Goal: Task Accomplishment & Management: Complete application form

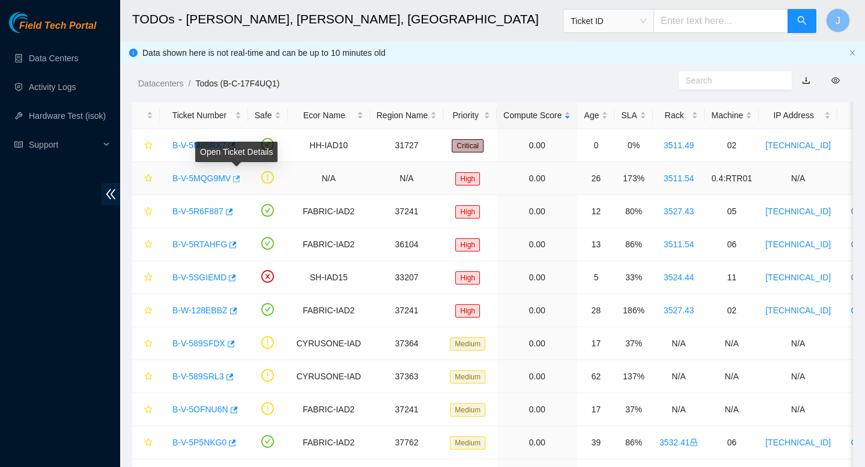
click at [237, 179] on icon "button" at bounding box center [235, 179] width 8 height 8
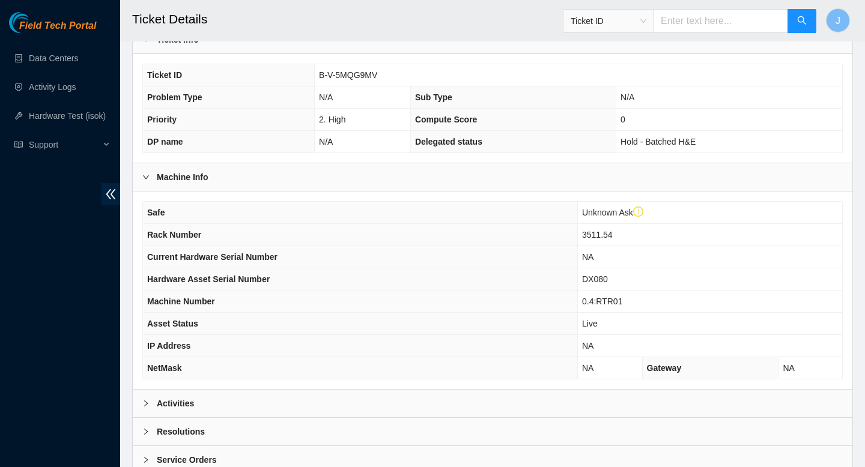
scroll to position [279, 0]
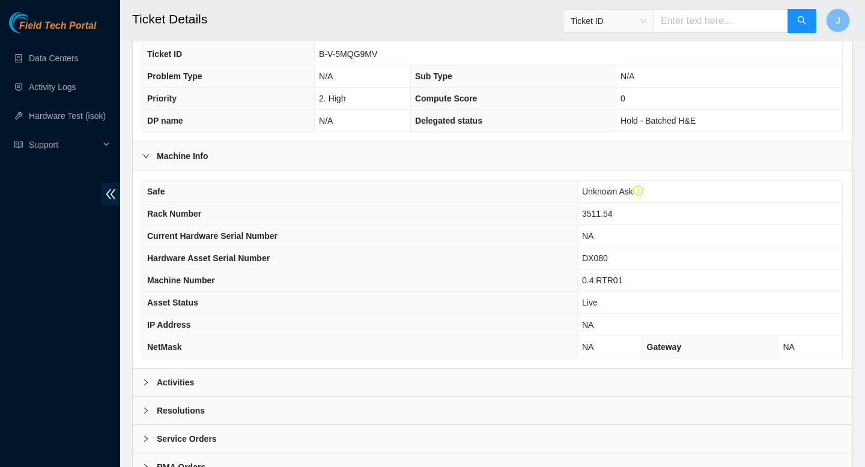
click at [321, 385] on div "Activities" at bounding box center [493, 383] width 720 height 28
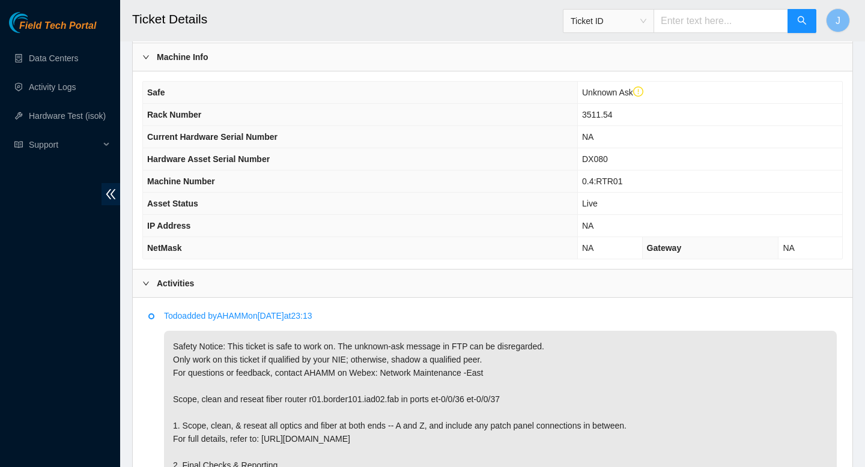
scroll to position [370, 0]
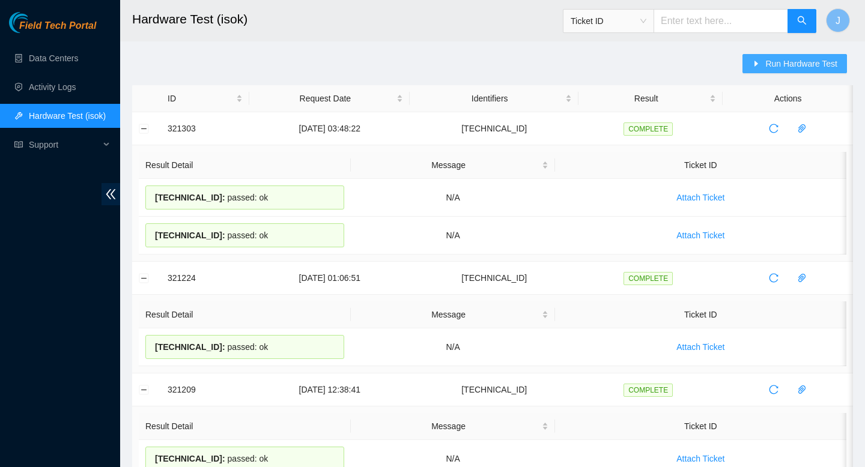
click at [803, 64] on span "Run Hardware Test" at bounding box center [801, 63] width 72 height 13
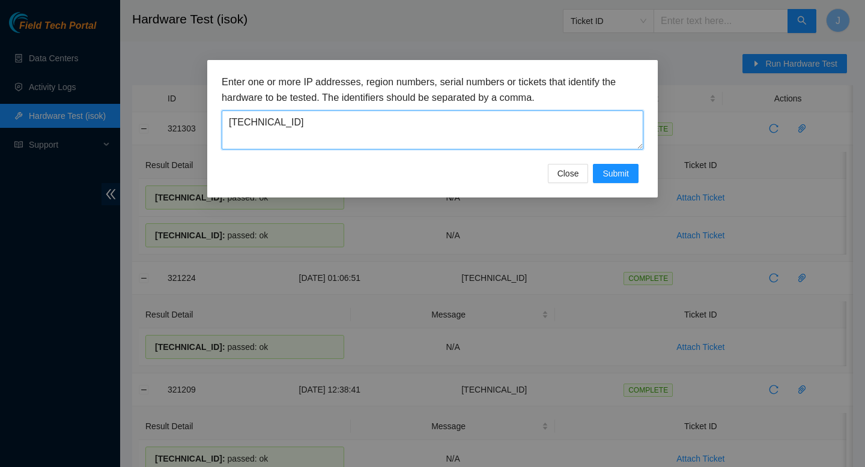
paste textarea "23.54.125.14"
type textarea "23.54.125.143"
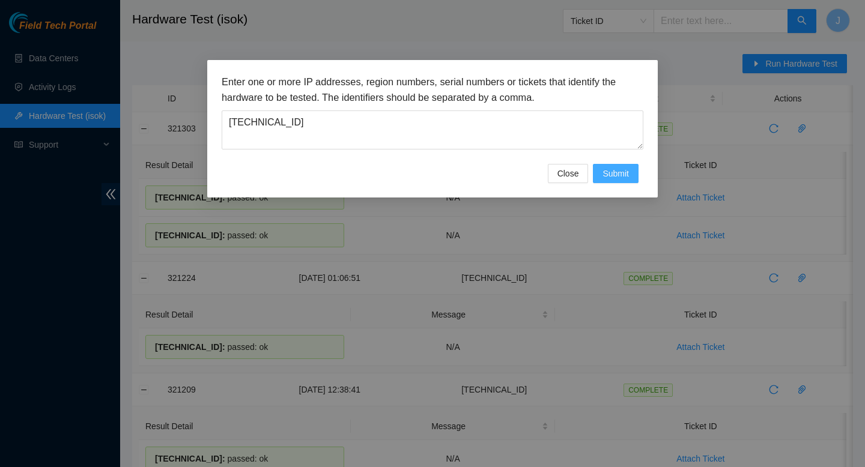
click at [614, 177] on span "Submit" at bounding box center [615, 173] width 26 height 13
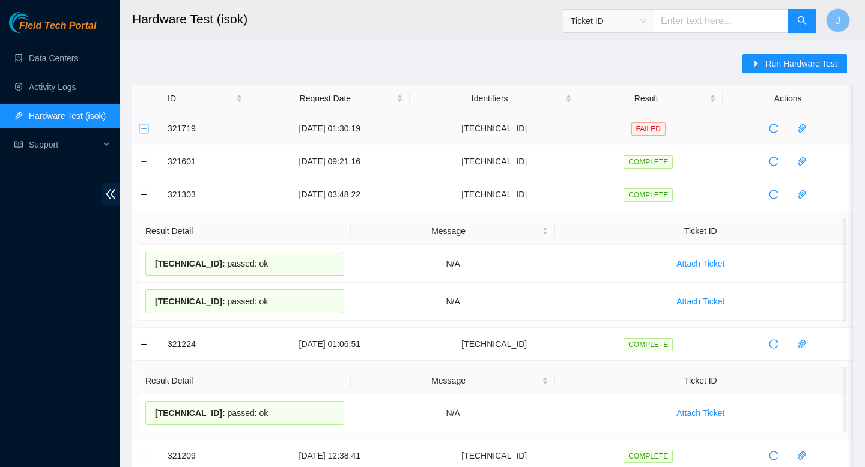
click at [144, 131] on button "Expand row" at bounding box center [144, 129] width 10 height 10
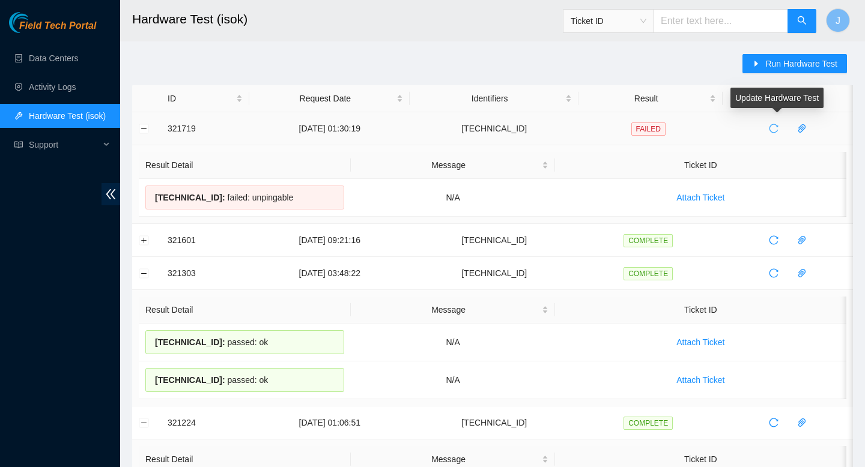
click at [778, 127] on icon "reload" at bounding box center [774, 129] width 10 height 10
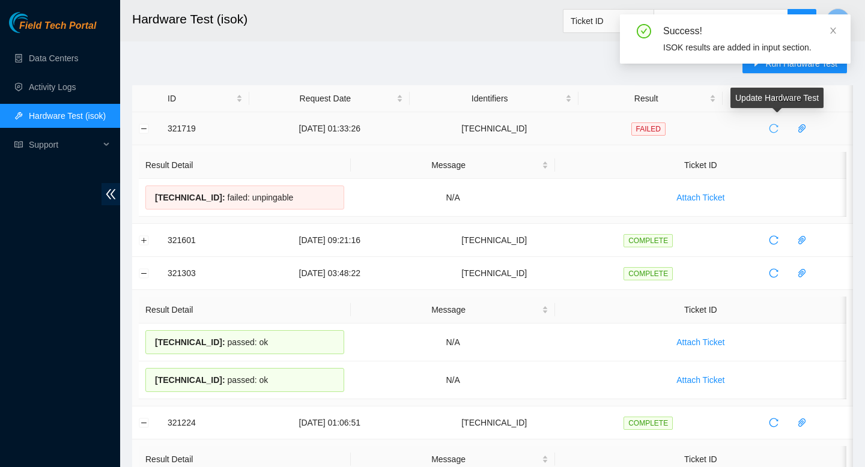
click at [778, 127] on icon "reload" at bounding box center [774, 129] width 10 height 10
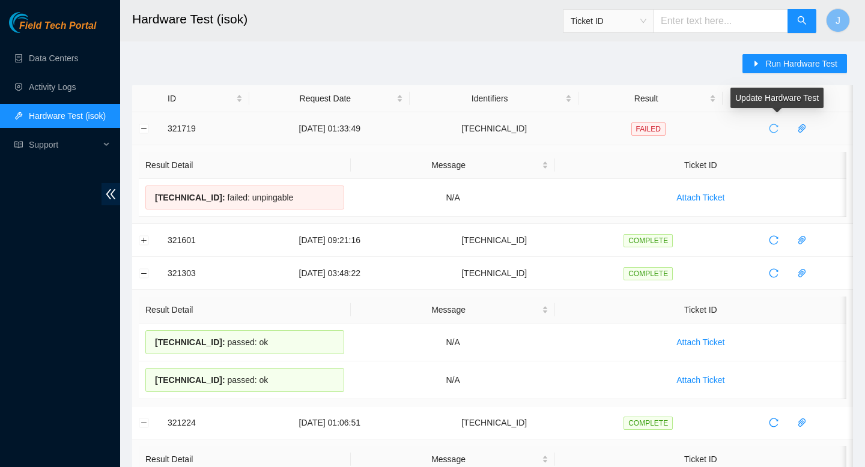
click at [778, 127] on icon "reload" at bounding box center [774, 129] width 10 height 10
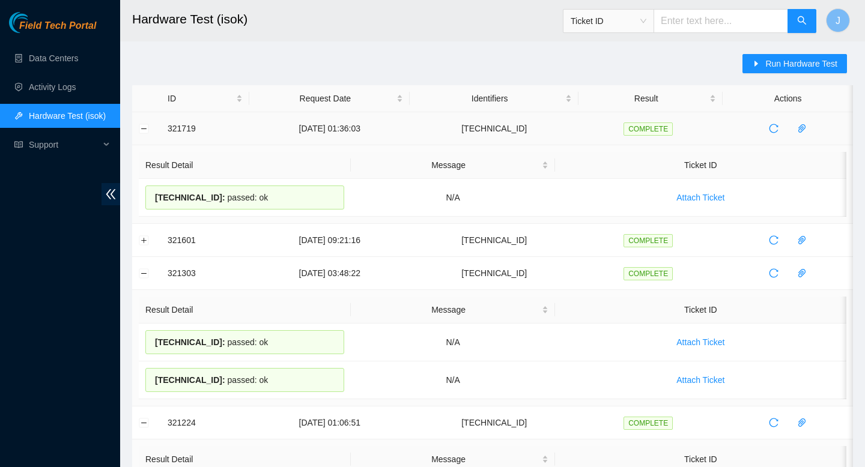
drag, startPoint x: 287, startPoint y: 199, endPoint x: 165, endPoint y: 129, distance: 140.4
copy tbody "321719 12-08-2025 01:36:03 23.54.125.143 COMPLETE Result Detail Message Ticket …"
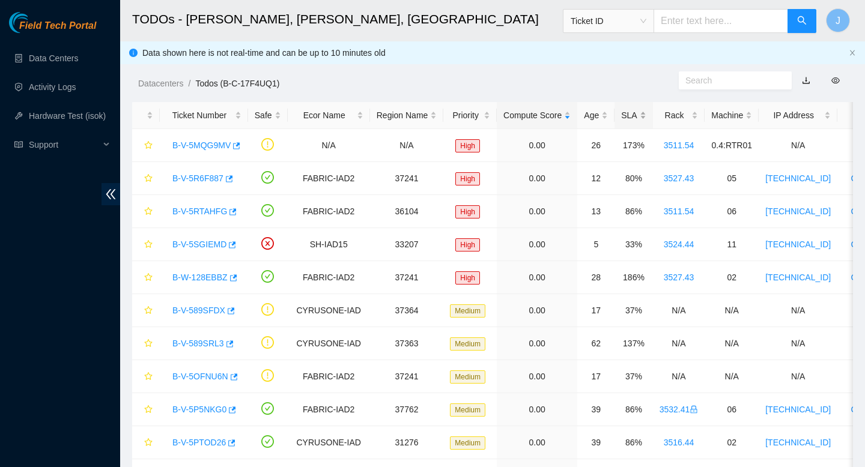
click at [646, 115] on div "SLA" at bounding box center [633, 115] width 25 height 13
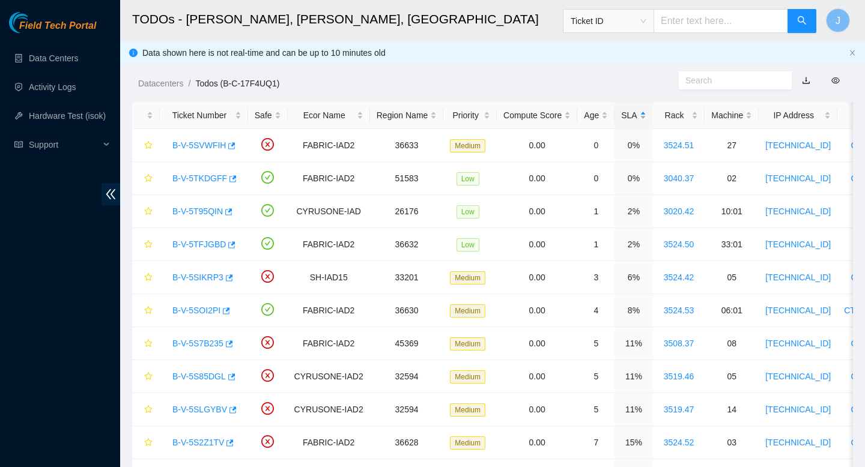
click at [646, 115] on div "SLA" at bounding box center [633, 115] width 25 height 13
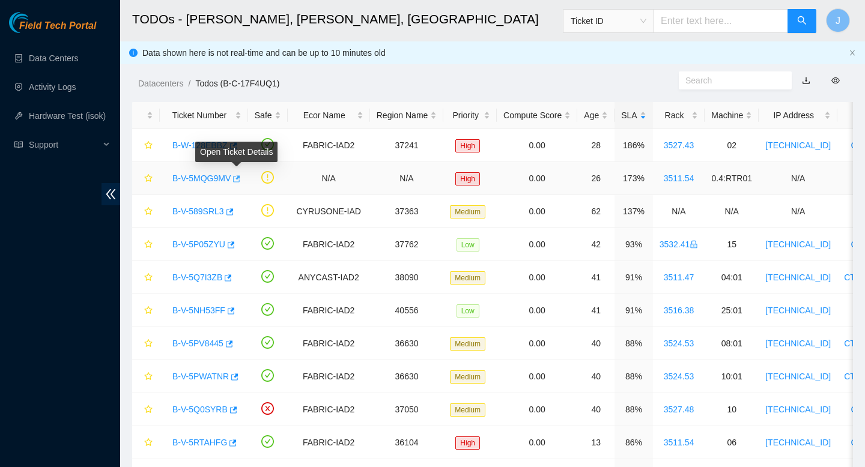
click at [238, 179] on icon "button" at bounding box center [235, 179] width 8 height 8
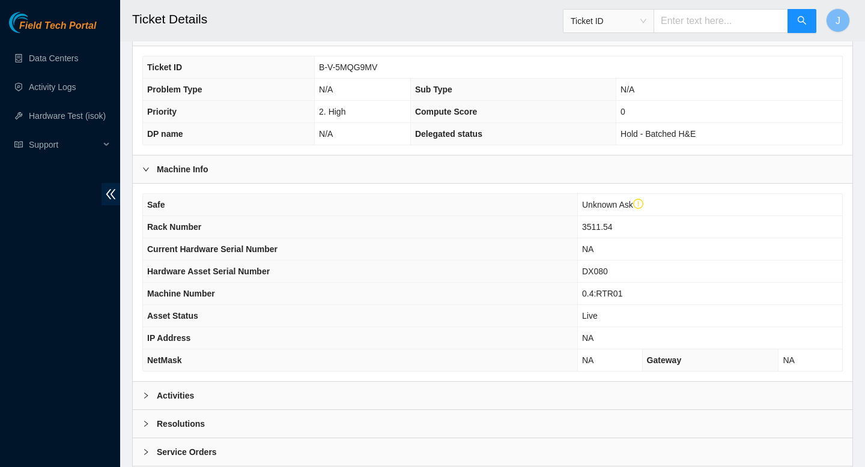
scroll to position [331, 0]
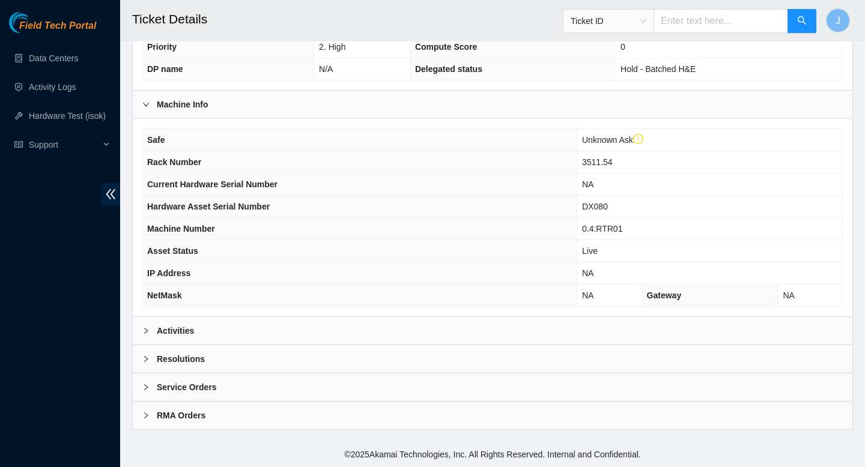
click at [253, 339] on div "Activities" at bounding box center [493, 331] width 720 height 28
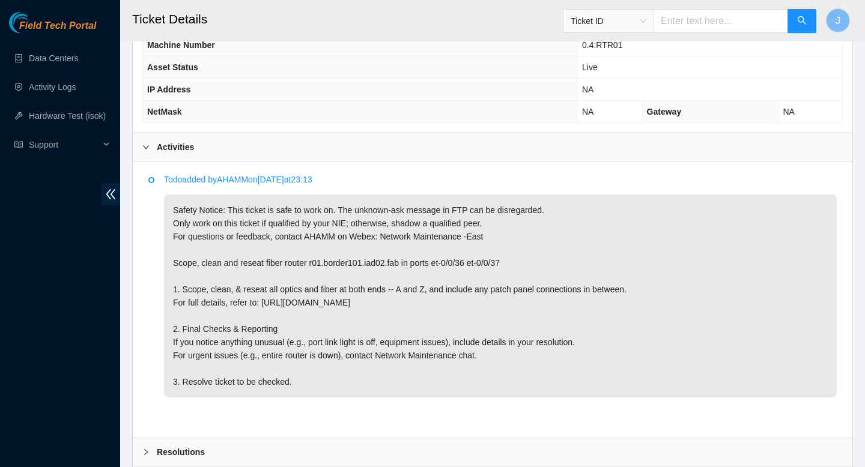
scroll to position [520, 0]
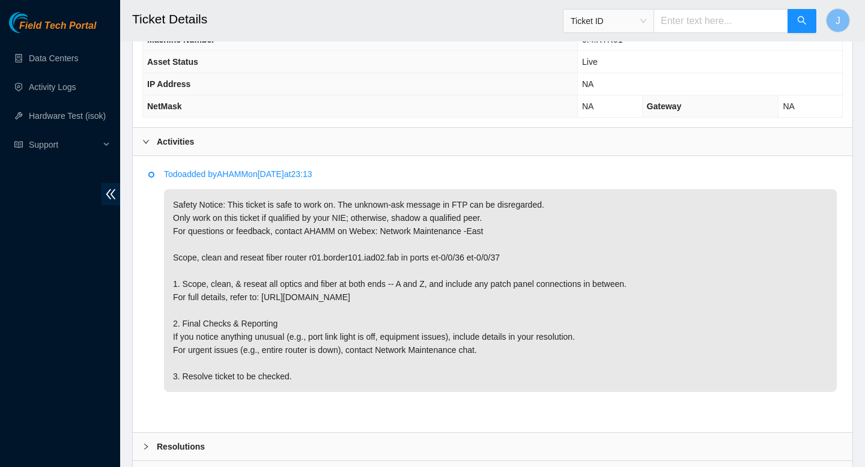
click at [197, 443] on b "Resolutions" at bounding box center [181, 446] width 48 height 13
click at [183, 445] on b "Resolutions" at bounding box center [181, 446] width 48 height 13
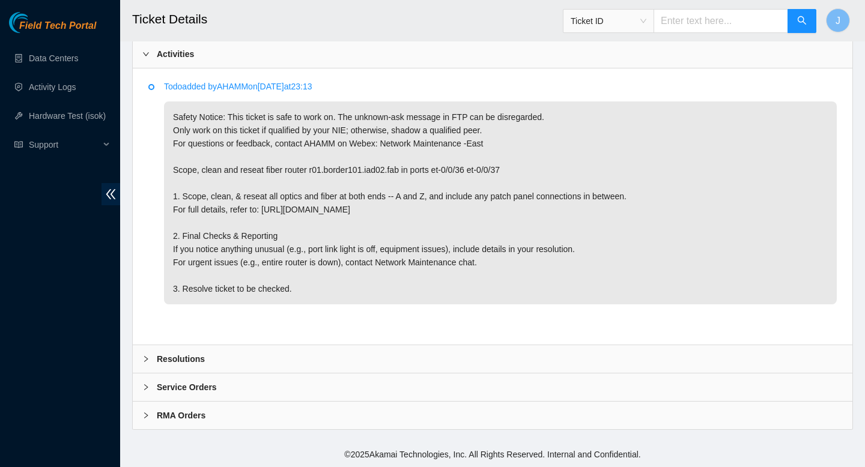
click at [192, 361] on b "Resolutions" at bounding box center [181, 359] width 48 height 13
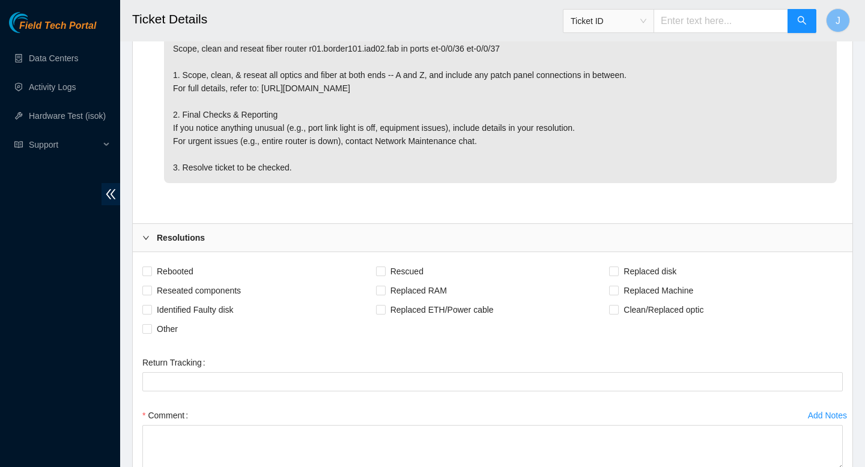
scroll to position [730, 0]
click at [146, 264] on label "Rebooted" at bounding box center [170, 270] width 56 height 19
click at [146, 265] on input "Rebooted" at bounding box center [146, 269] width 8 height 8
click at [145, 270] on input "Rebooted" at bounding box center [146, 269] width 8 height 8
checkbox input "false"
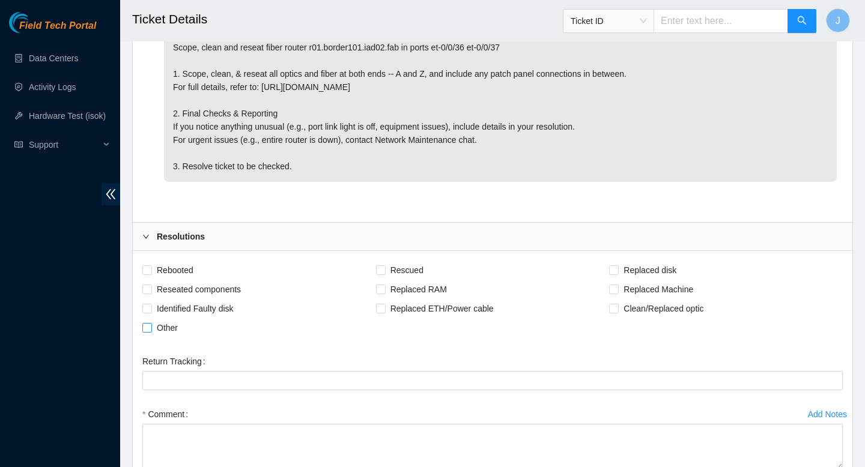
click at [149, 334] on label "Other" at bounding box center [162, 327] width 40 height 19
click at [149, 332] on input "Other" at bounding box center [146, 327] width 8 height 8
checkbox input "true"
click at [614, 309] on input "Clean/Replaced optic" at bounding box center [613, 308] width 8 height 8
checkbox input "true"
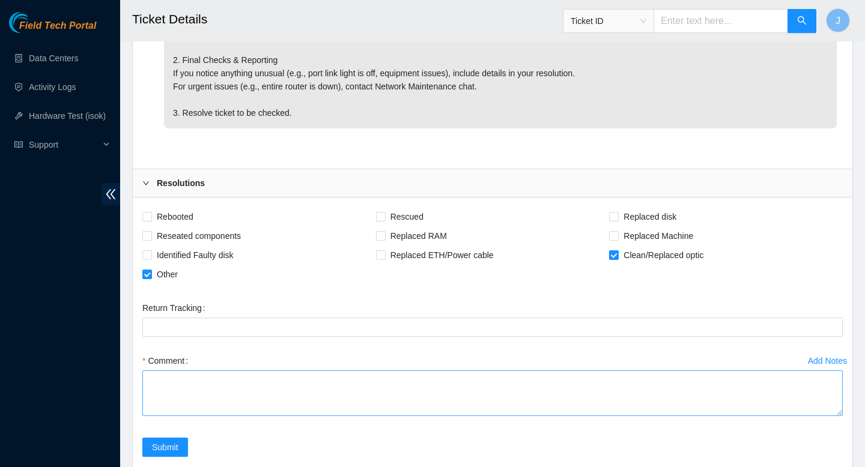
scroll to position [794, 0]
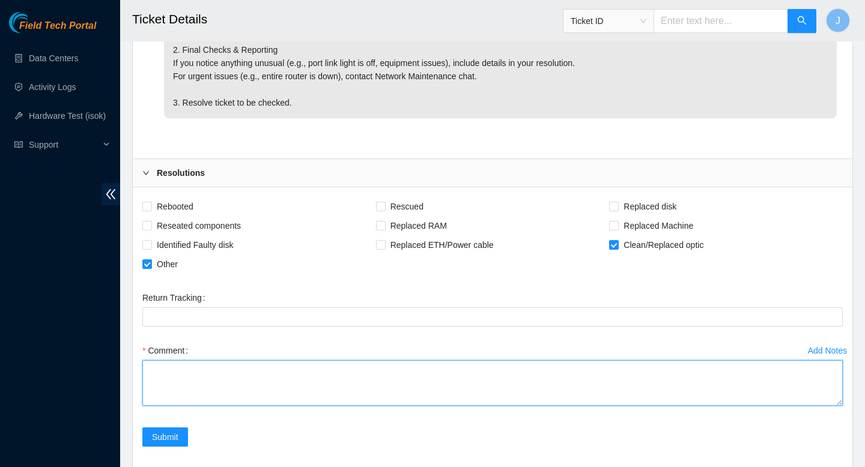
click at [381, 387] on textarea "Comment" at bounding box center [492, 383] width 700 height 46
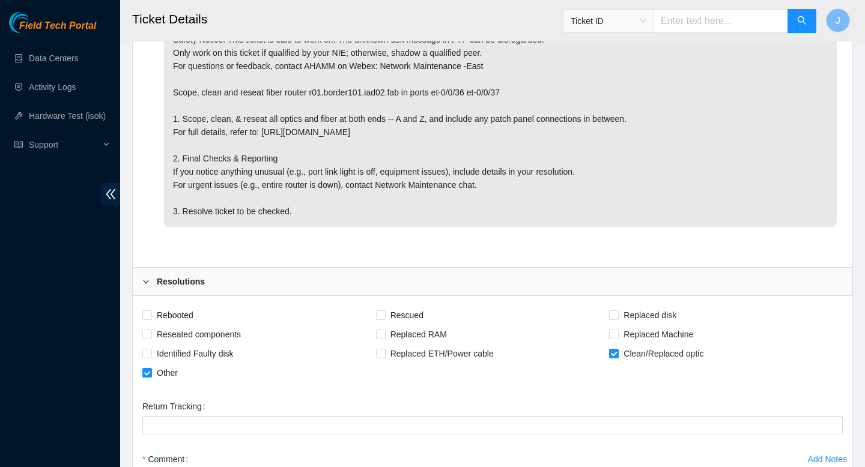
scroll to position [682, 0]
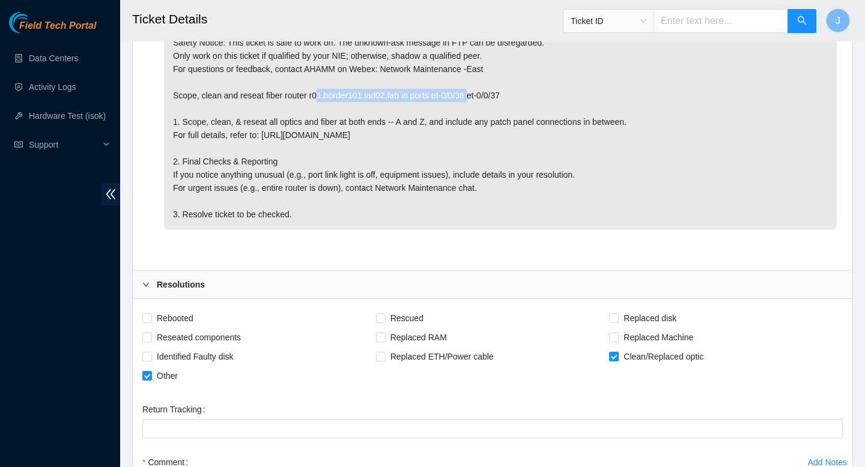
drag, startPoint x: 483, startPoint y: 96, endPoint x: 323, endPoint y: 95, distance: 159.8
click at [323, 95] on p "Safety Notice: This ticket is safe to work on. The unknown-ask message in FTP c…" at bounding box center [500, 128] width 673 height 203
click at [529, 91] on p "Safety Notice: This ticket is safe to work on. The unknown-ask message in FTP c…" at bounding box center [500, 128] width 673 height 203
drag, startPoint x: 525, startPoint y: 95, endPoint x: 315, endPoint y: 98, distance: 209.6
click at [315, 98] on p "Safety Notice: This ticket is safe to work on. The unknown-ask message in FTP c…" at bounding box center [500, 128] width 673 height 203
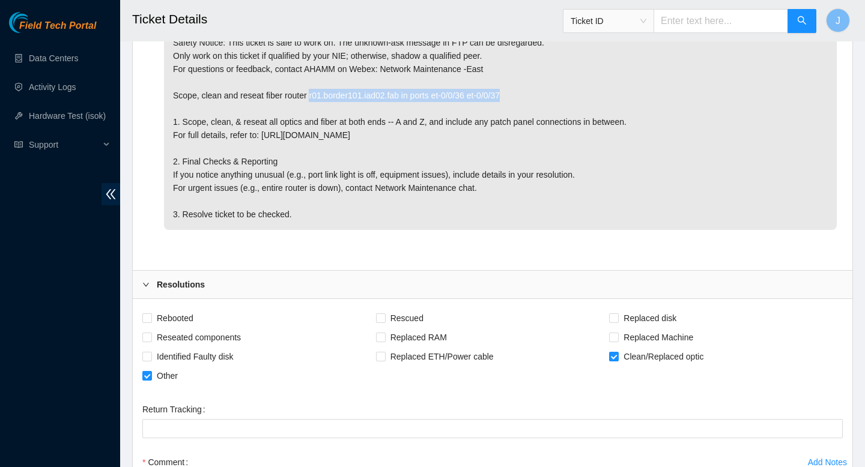
copy p "r01.border101.iad02.fab in ports et-0/0/36 et-0/0/37"
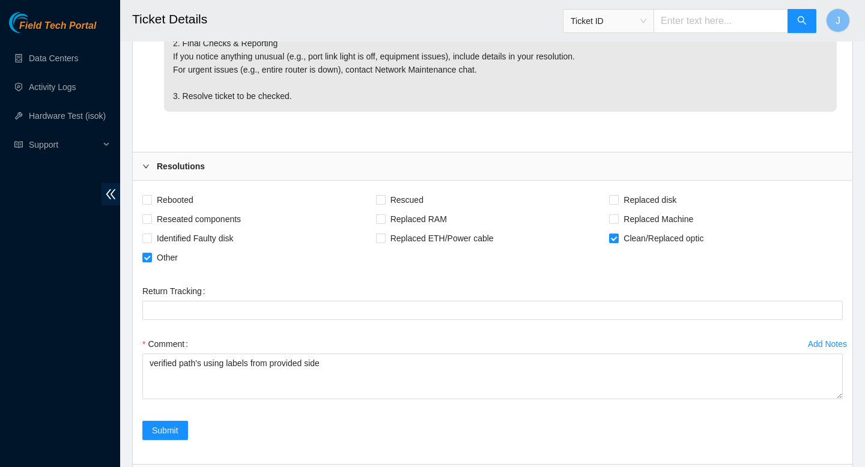
scroll to position [892, 0]
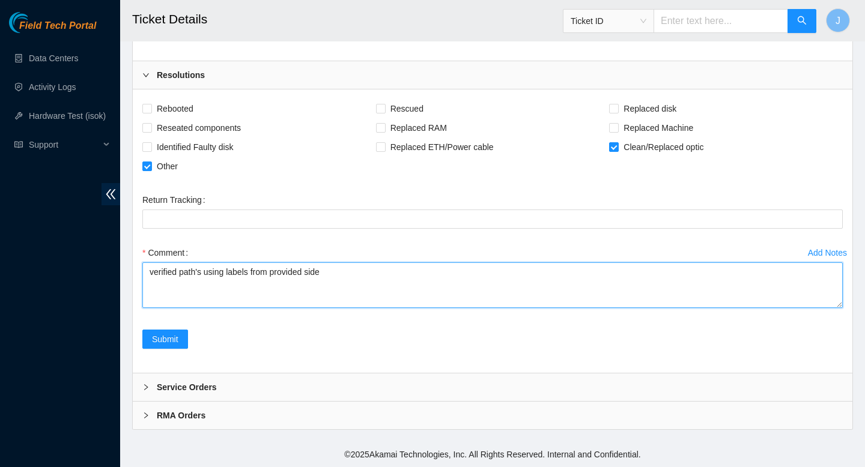
click at [273, 290] on textarea "verified path's using labels from provided side" at bounding box center [492, 285] width 700 height 46
paste textarea "r01.border101.iad02.fab in ports et-0/0/36 et-0/0/37"
drag, startPoint x: 317, startPoint y: 299, endPoint x: 279, endPoint y: 302, distance: 37.4
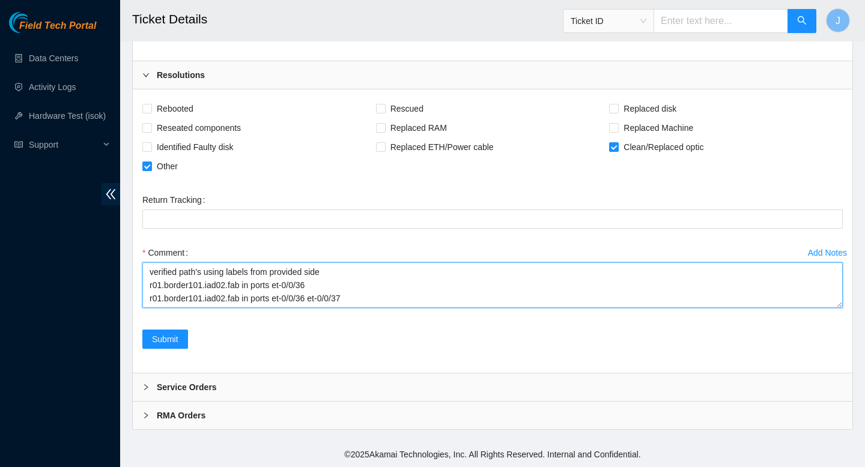
click at [279, 302] on textarea "verified path's using labels from provided side r01.border101.iad02.fab in port…" at bounding box center [492, 285] width 700 height 46
click at [340, 285] on textarea "verified path's using labels from provided side r01.border101.iad02.fab in port…" at bounding box center [492, 285] width 700 height 46
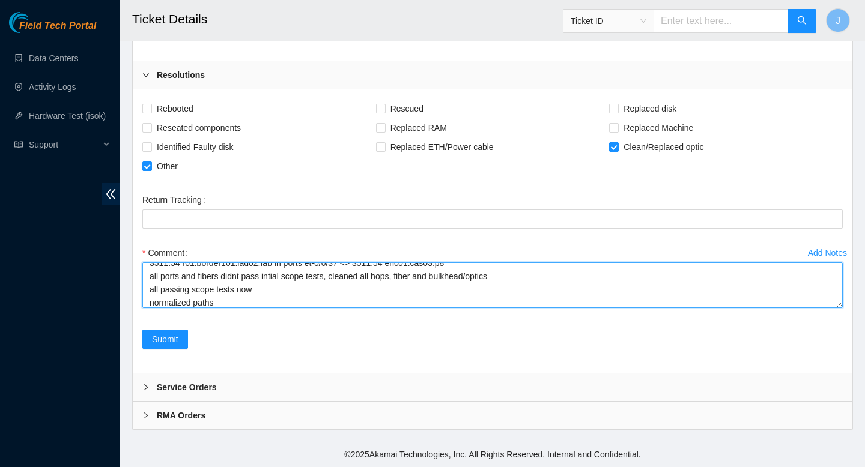
scroll to position [49, 0]
click at [340, 285] on textarea "verified path's using labels from provided side 3511.54 r01.border101.iad02.fab…" at bounding box center [492, 285] width 700 height 46
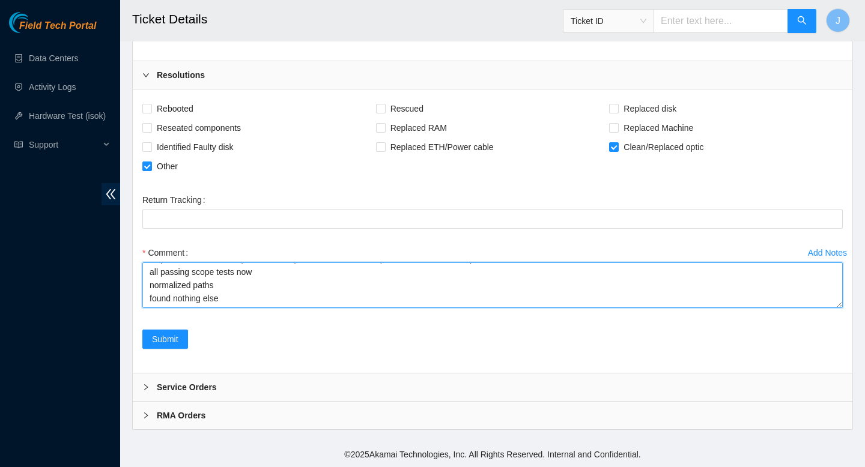
click at [274, 297] on textarea "verified path's using labels from provided side 3511.54 r01.border101.iad02.fab…" at bounding box center [492, 285] width 700 height 46
type textarea "verified path's using labels from provided side 3511.54 r01.border101.iad02.fab…"
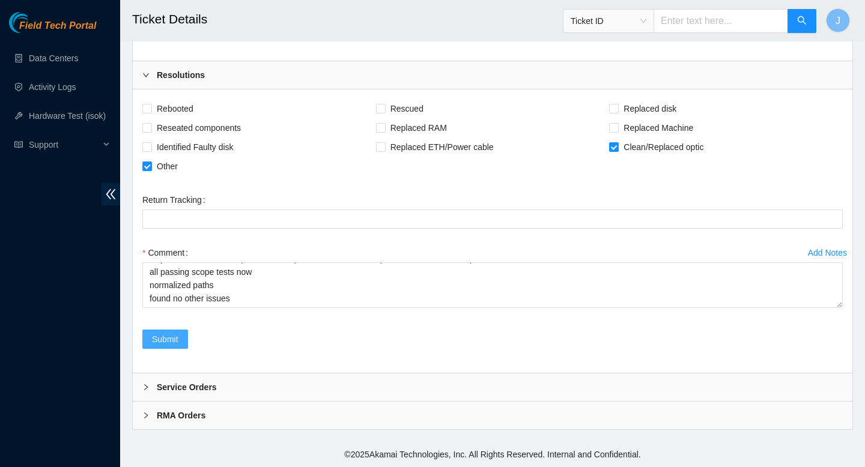
click at [159, 338] on span "Submit" at bounding box center [165, 339] width 26 height 13
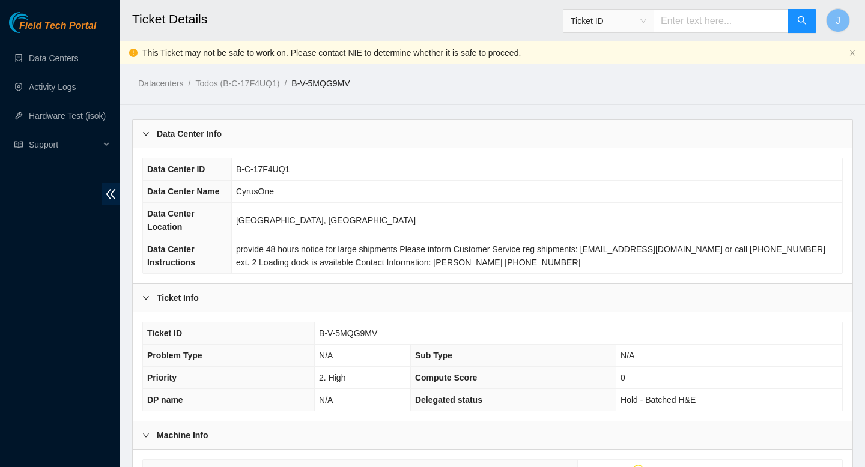
scroll to position [331, 0]
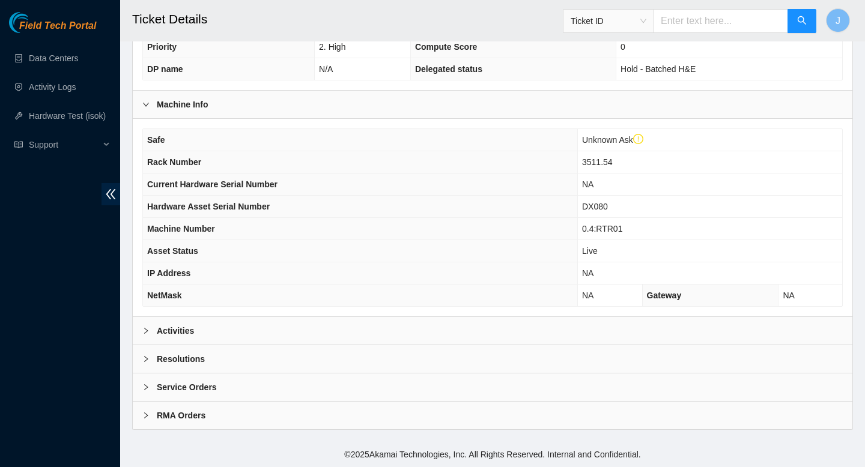
click at [404, 321] on div "Activities" at bounding box center [493, 331] width 720 height 28
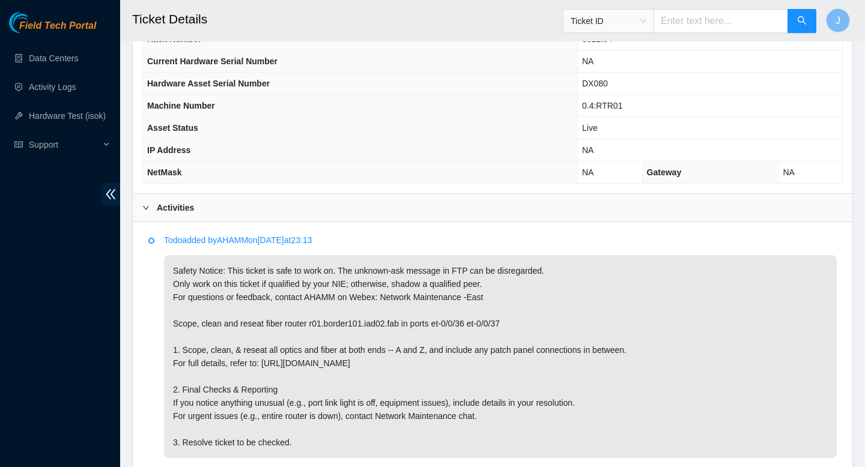
scroll to position [458, 0]
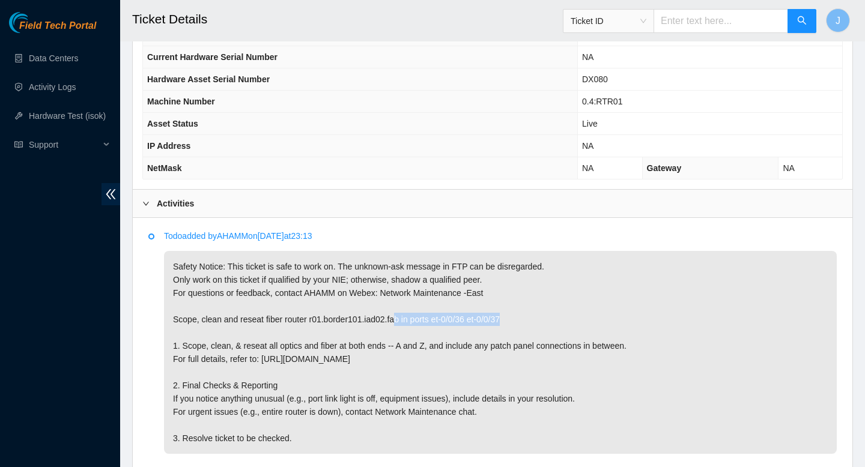
drag, startPoint x: 522, startPoint y: 318, endPoint x: 405, endPoint y: 318, distance: 117.1
click at [405, 318] on p "Safety Notice: This ticket is safe to work on. The unknown-ask message in FTP c…" at bounding box center [500, 352] width 673 height 203
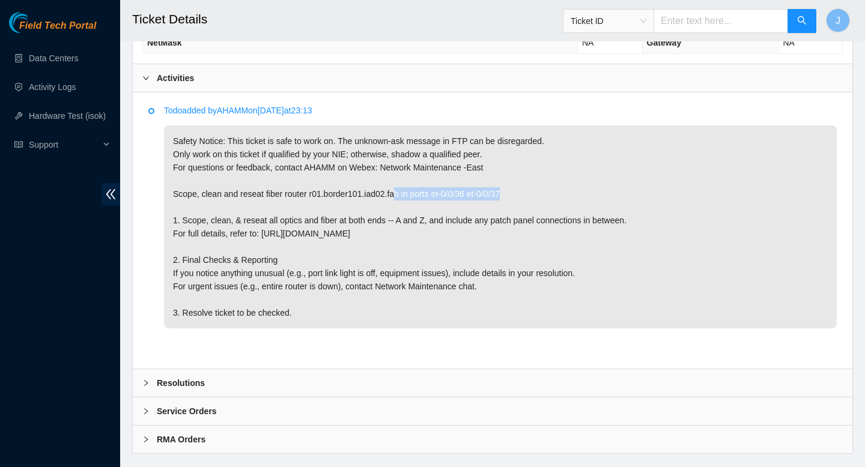
scroll to position [608, 0]
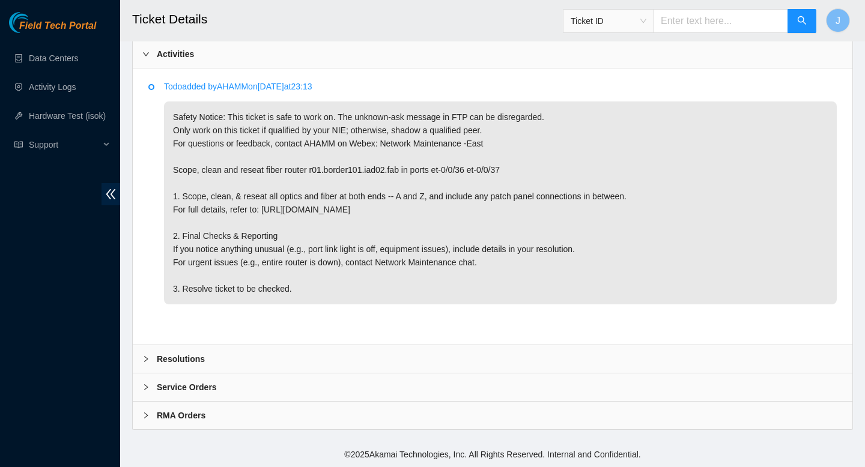
click at [339, 351] on div "Resolutions" at bounding box center [493, 359] width 720 height 28
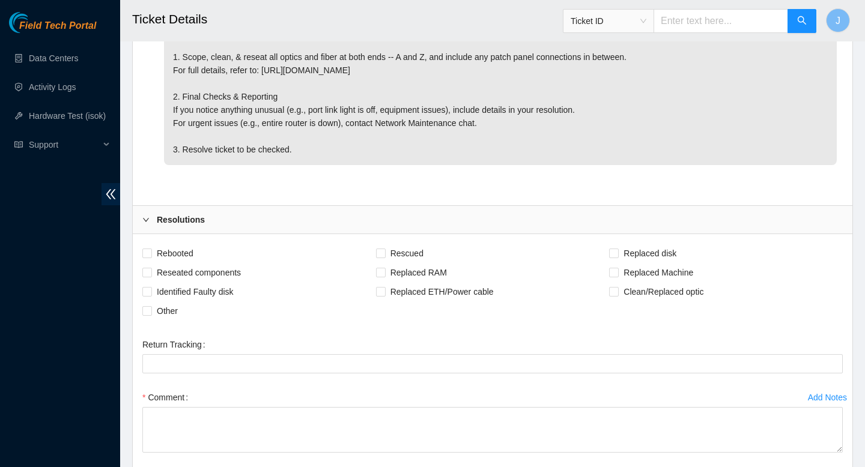
scroll to position [751, 0]
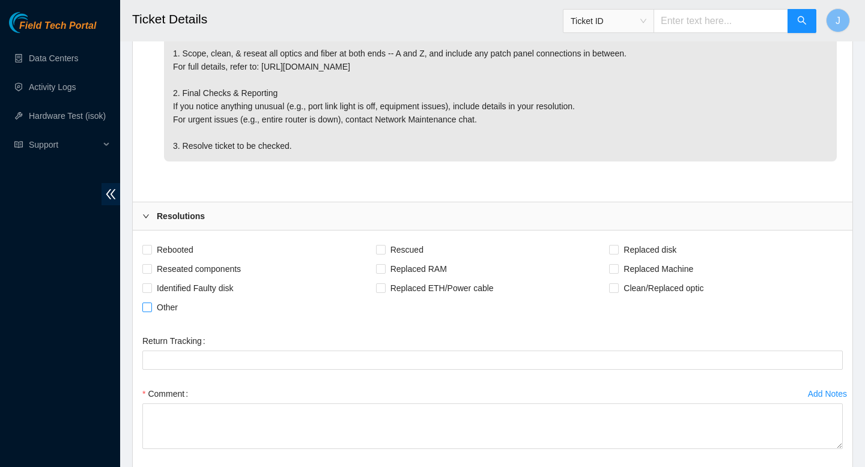
click at [147, 307] on input "Other" at bounding box center [146, 307] width 8 height 8
checkbox input "true"
click at [616, 289] on input "Clean/Replaced optic" at bounding box center [613, 287] width 8 height 8
checkbox input "true"
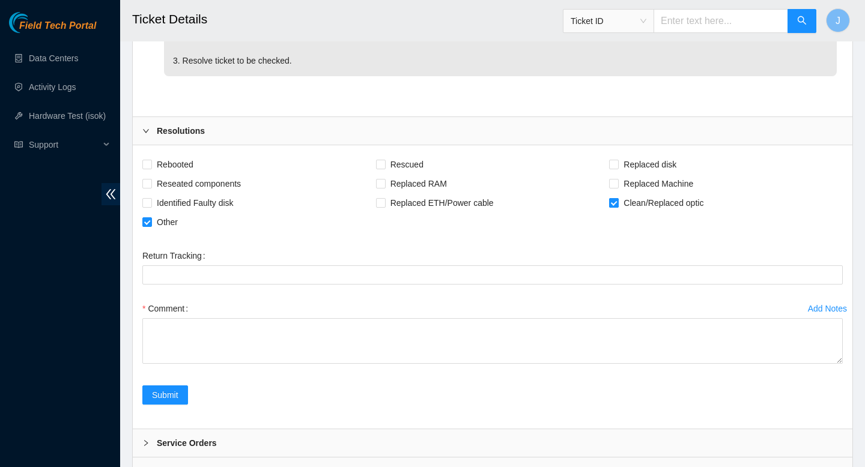
scroll to position [840, 0]
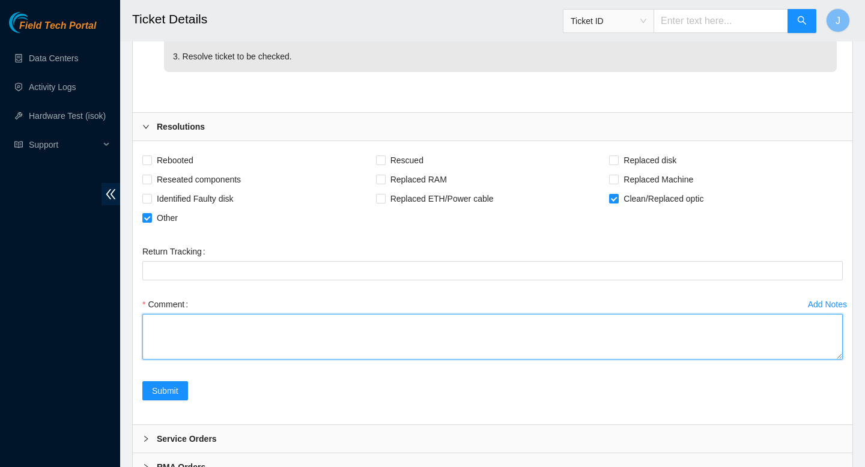
click at [559, 328] on textarea "Comment" at bounding box center [492, 337] width 700 height 46
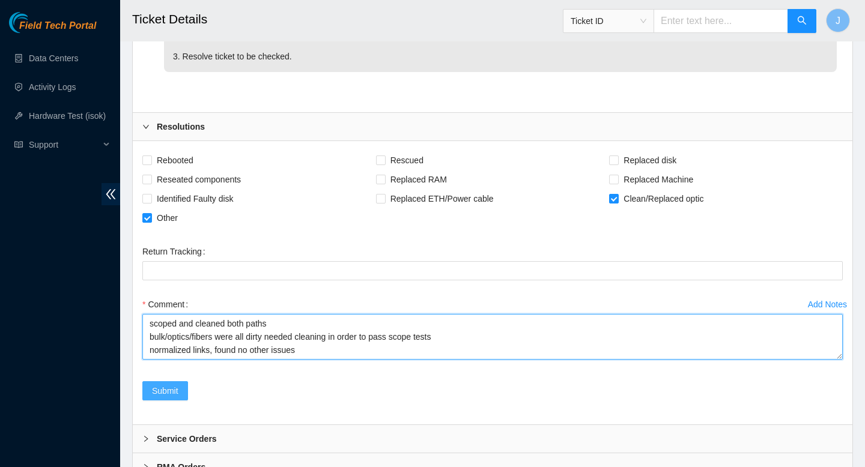
type textarea "scoped and cleaned both paths bulk/optics/fibers were all dirty needed cleaning…"
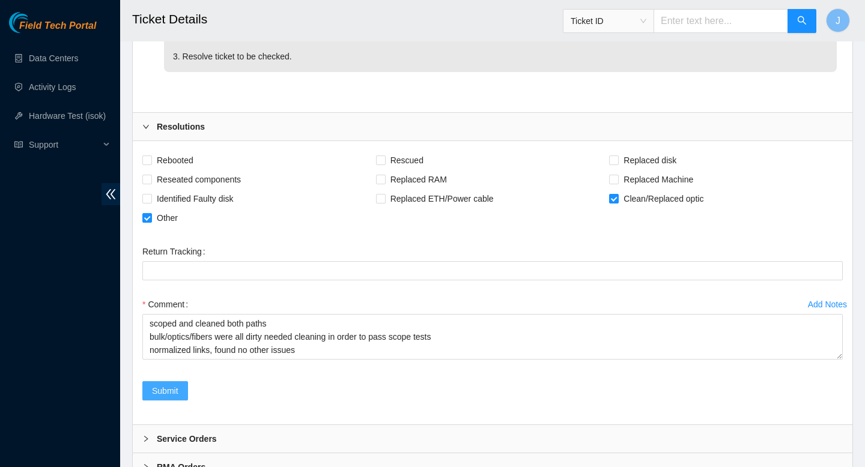
click at [162, 398] on button "Submit" at bounding box center [165, 390] width 46 height 19
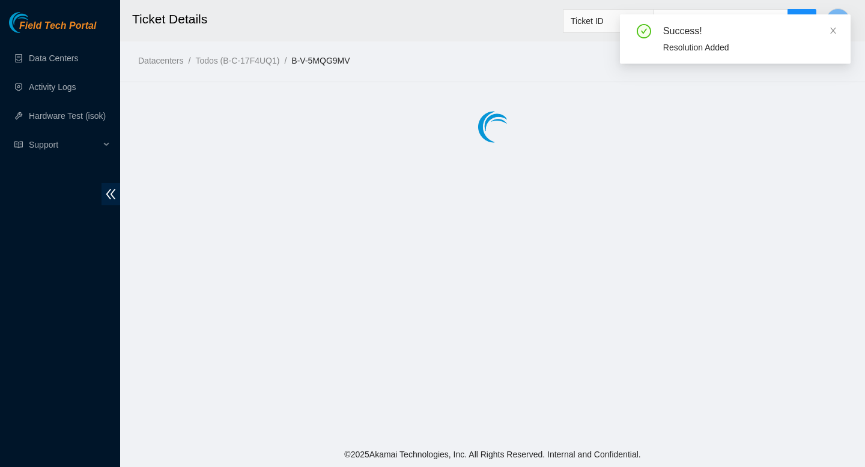
scroll to position [0, 0]
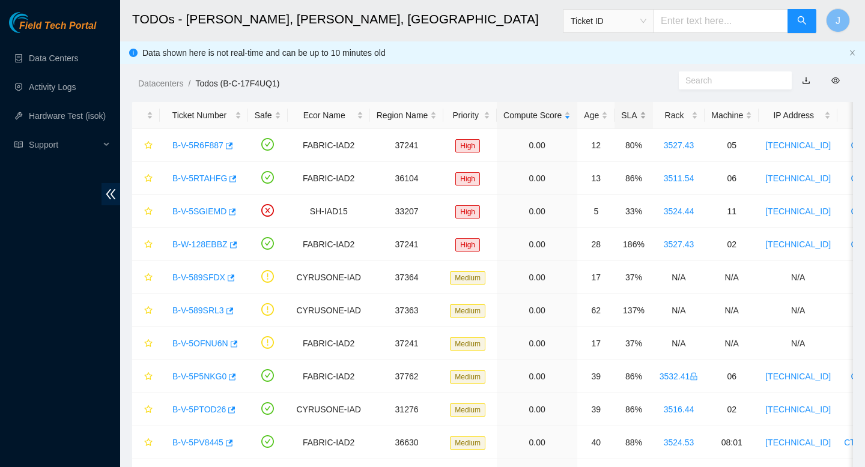
click at [646, 117] on div "SLA" at bounding box center [633, 115] width 25 height 13
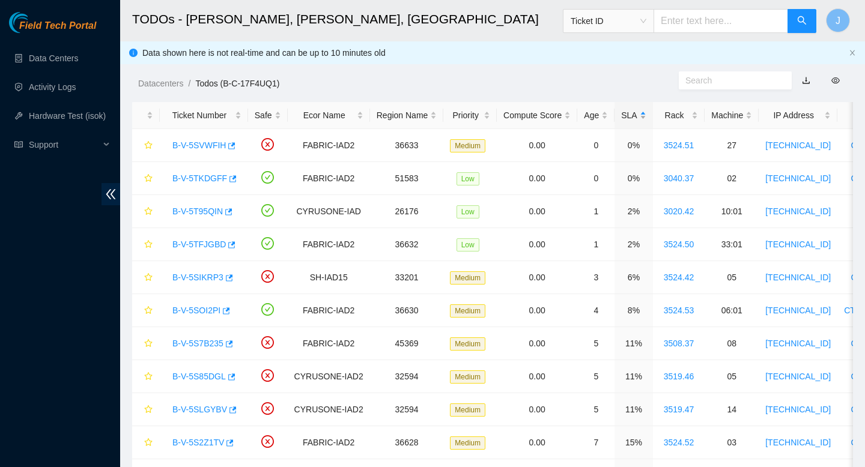
click at [646, 117] on div "SLA" at bounding box center [633, 115] width 25 height 13
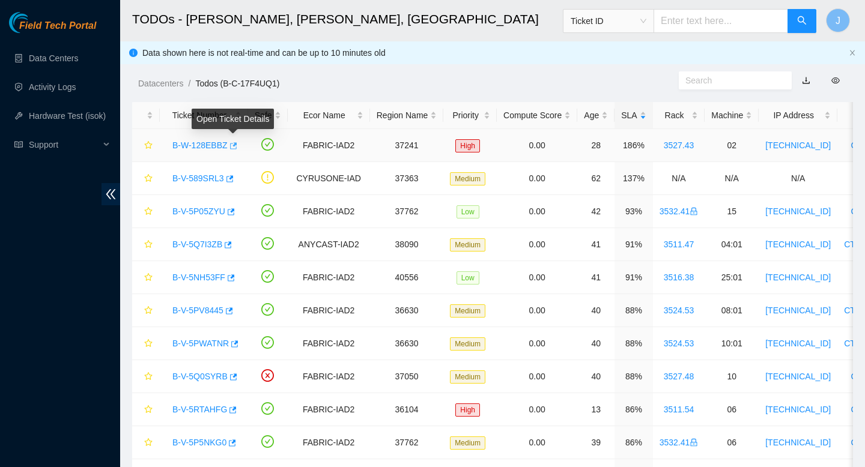
click at [235, 151] on button "button" at bounding box center [233, 145] width 10 height 19
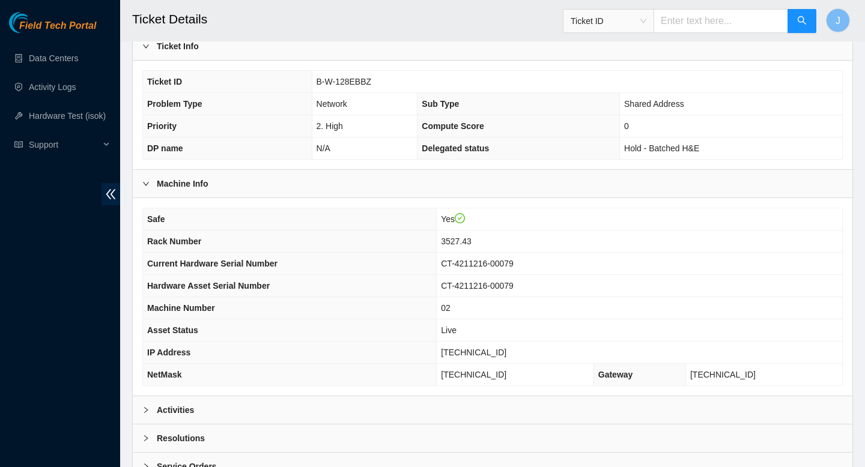
scroll to position [308, 0]
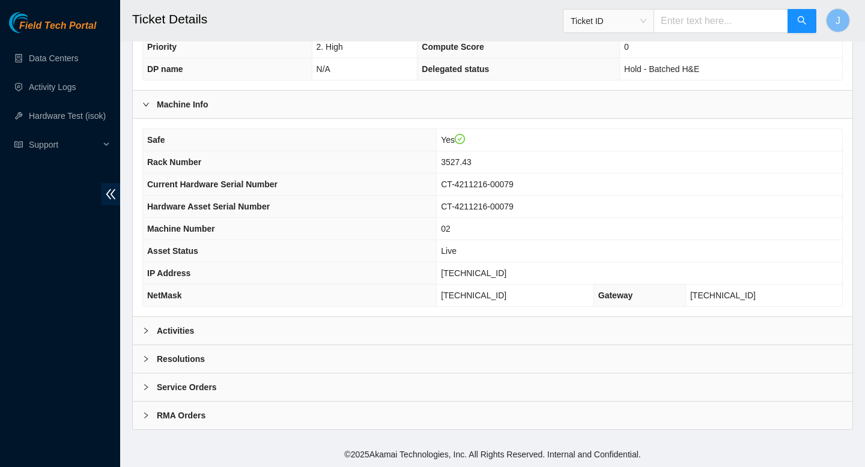
click at [458, 330] on div "Activities" at bounding box center [493, 331] width 720 height 28
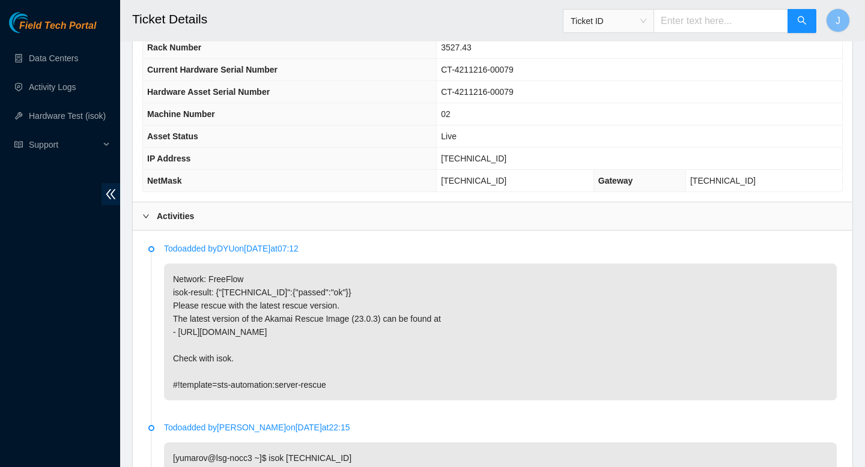
scroll to position [423, 0]
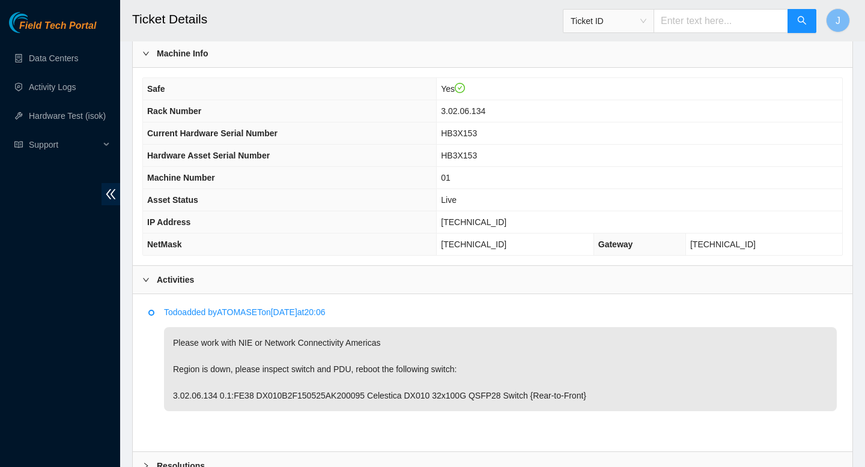
scroll to position [385, 0]
drag, startPoint x: 527, startPoint y: 115, endPoint x: 470, endPoint y: 115, distance: 57.1
click at [470, 115] on td "3.02.06.134" at bounding box center [639, 112] width 405 height 22
copy span "3.02.06.134"
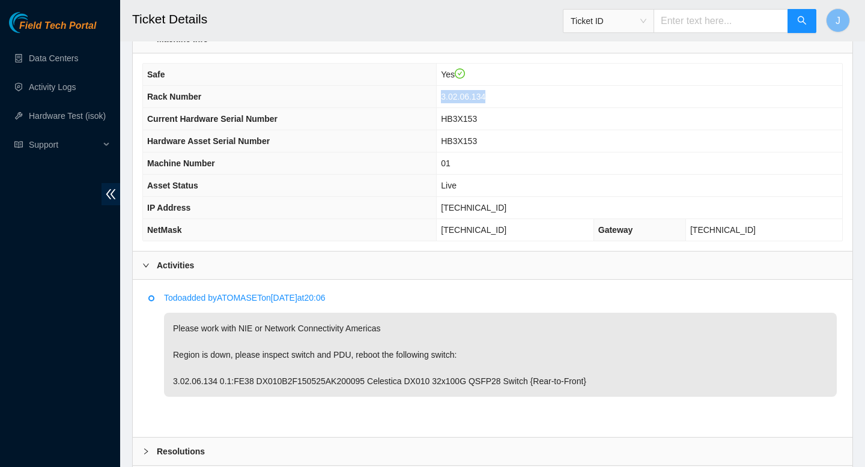
scroll to position [396, 0]
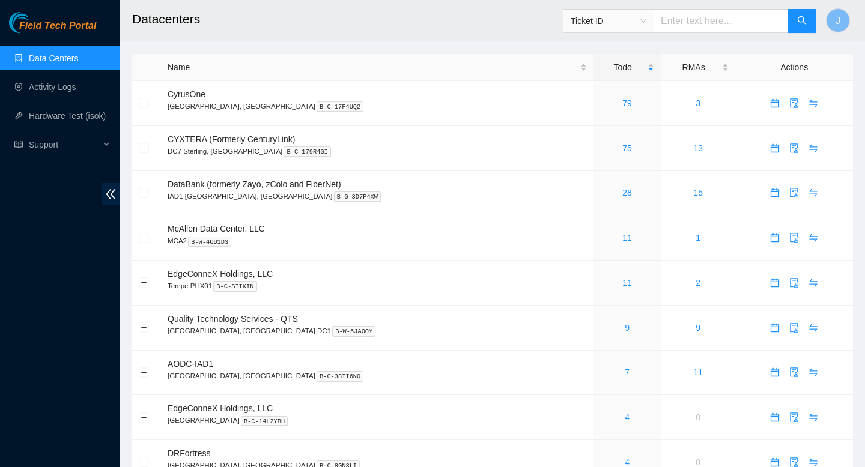
click at [722, 23] on input "text" at bounding box center [720, 21] width 135 height 24
paste input "3.02.06.134"
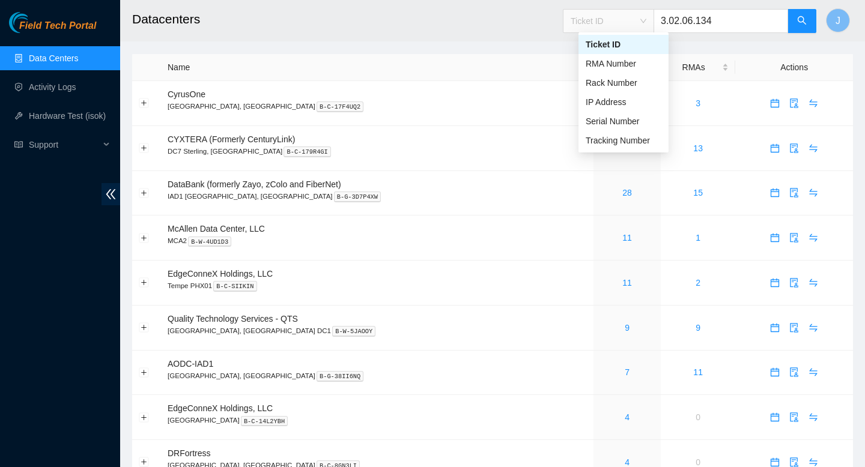
click at [646, 21] on span "Ticket ID" at bounding box center [609, 21] width 76 height 18
type input "3.02.06.134"
click at [614, 85] on div "Rack Number" at bounding box center [624, 82] width 76 height 13
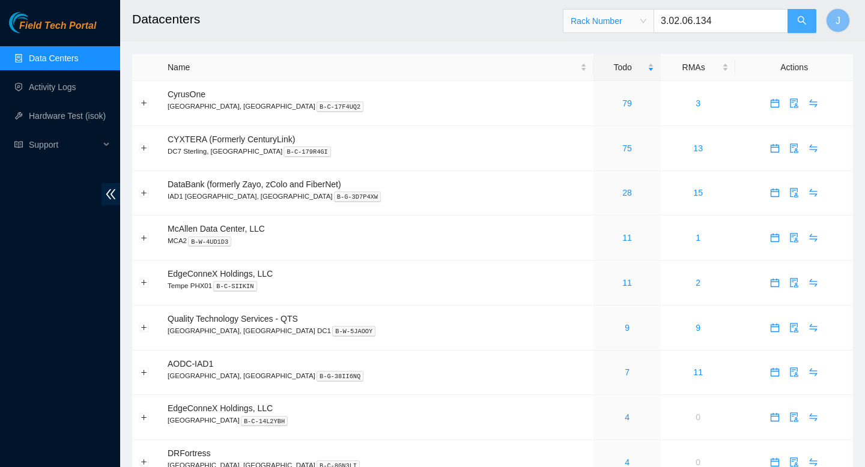
click at [806, 23] on icon "search" at bounding box center [802, 21] width 10 height 10
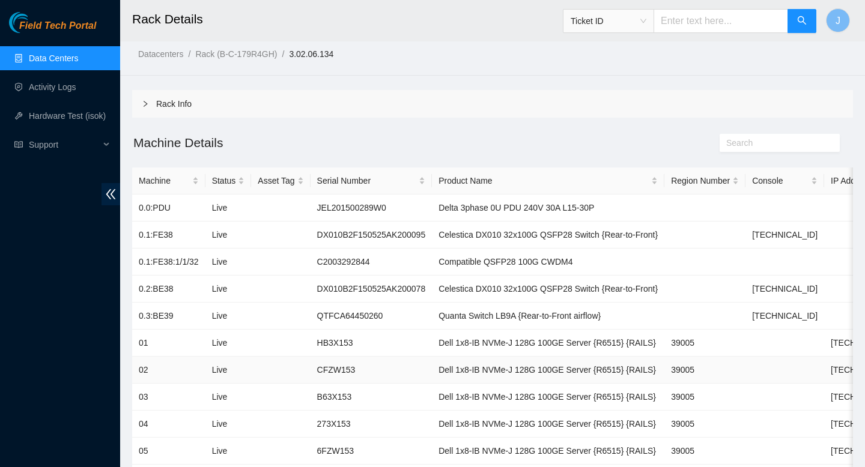
scroll to position [5, 0]
